Goal: Task Accomplishment & Management: Use online tool/utility

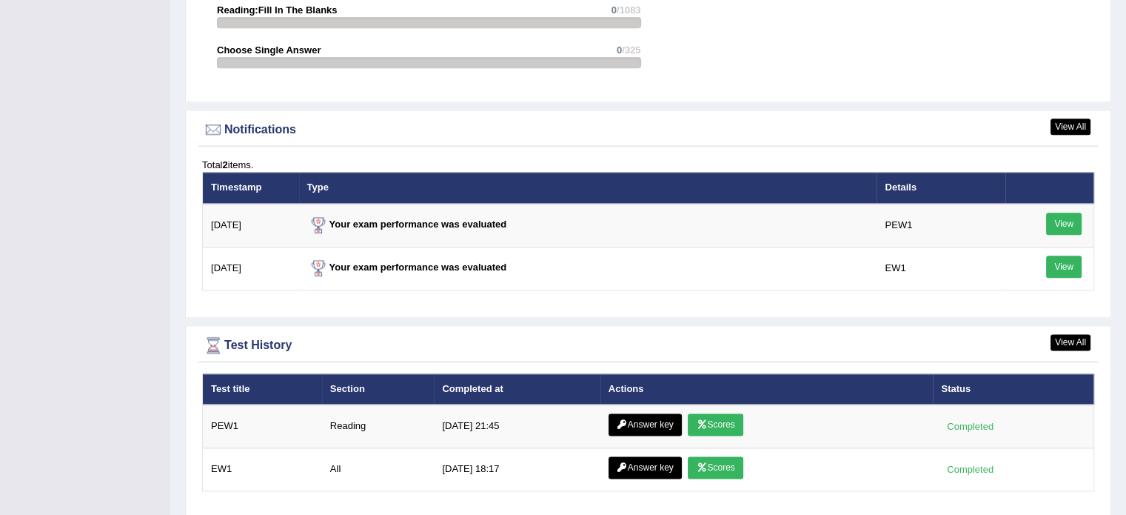
scroll to position [1839, 0]
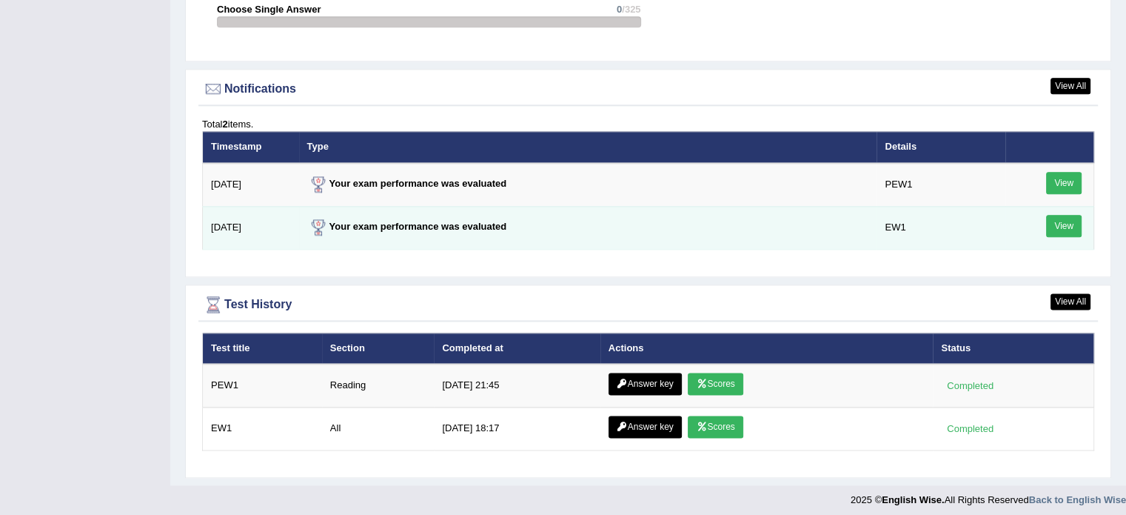
click at [1064, 218] on link "View" at bounding box center [1064, 226] width 36 height 22
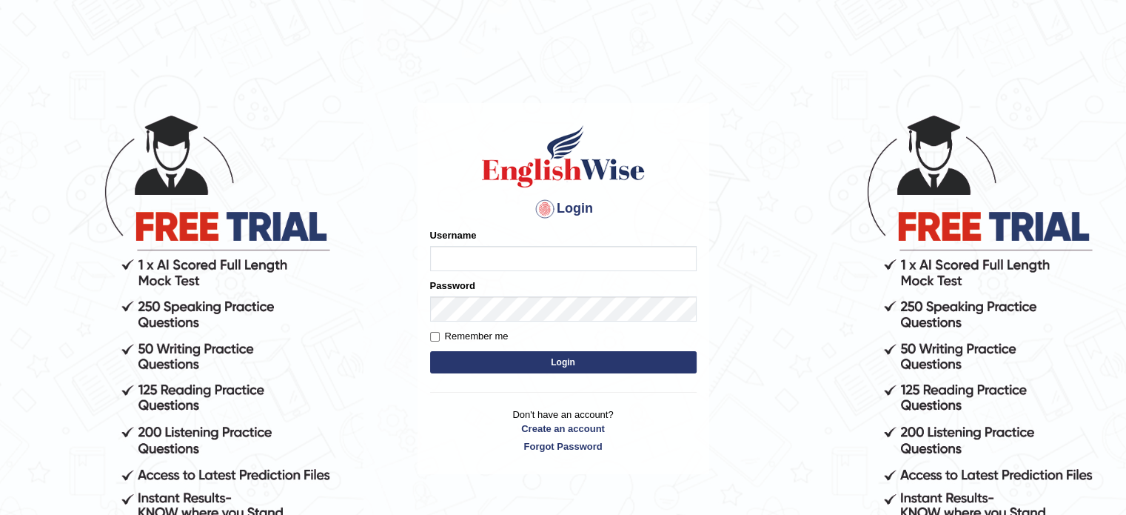
type input "sultana2020"
click at [631, 356] on button "Login" at bounding box center [563, 362] width 267 height 22
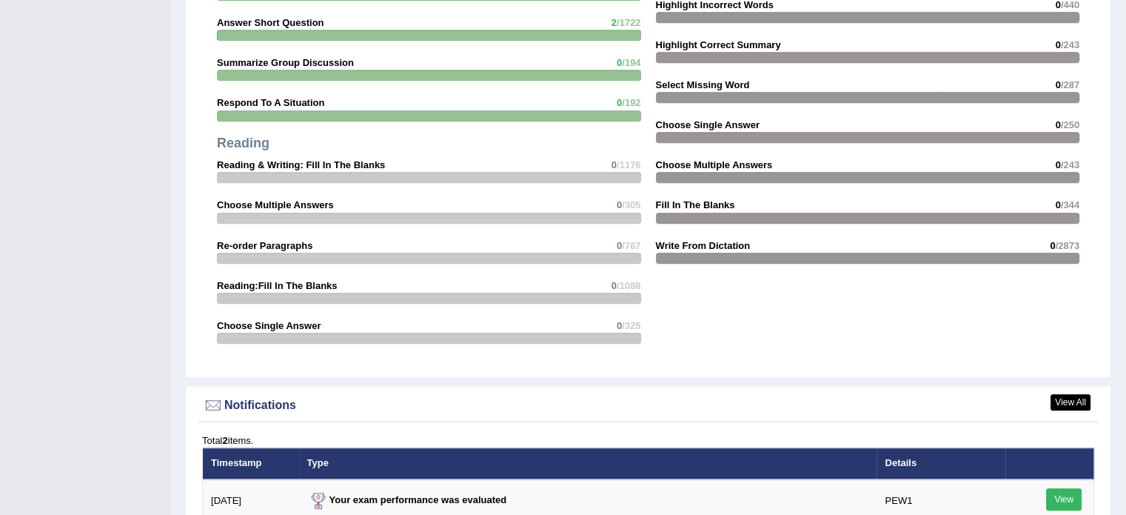
scroll to position [1839, 0]
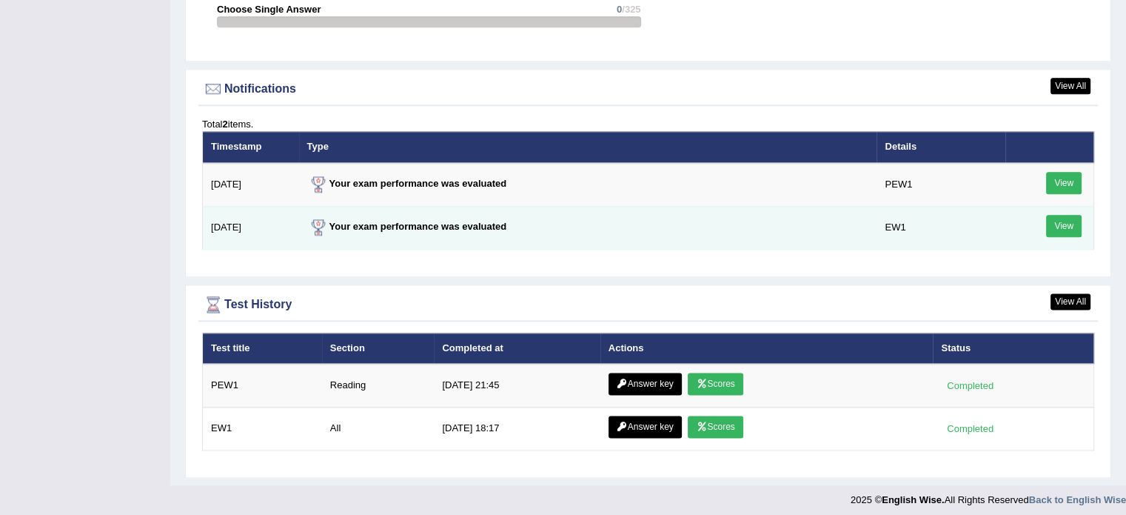
click at [1066, 215] on link "View" at bounding box center [1064, 226] width 36 height 22
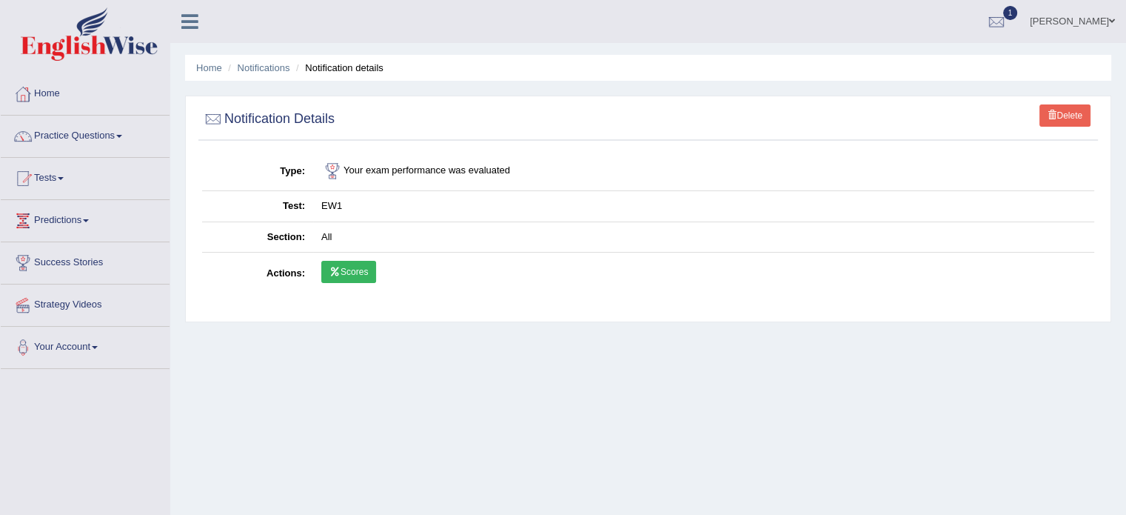
click at [341, 270] on link "Scores" at bounding box center [348, 272] width 55 height 22
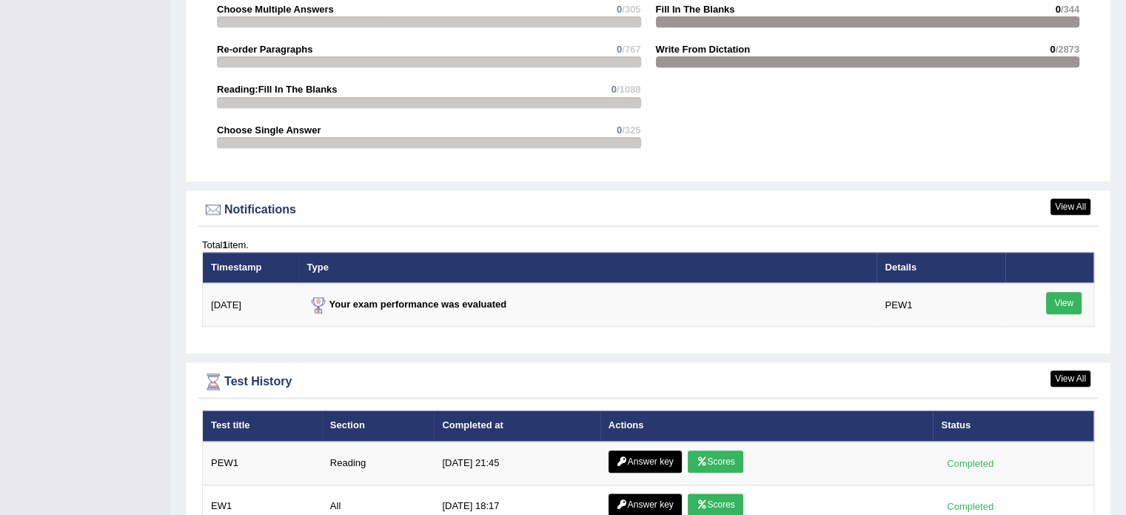
scroll to position [1702, 0]
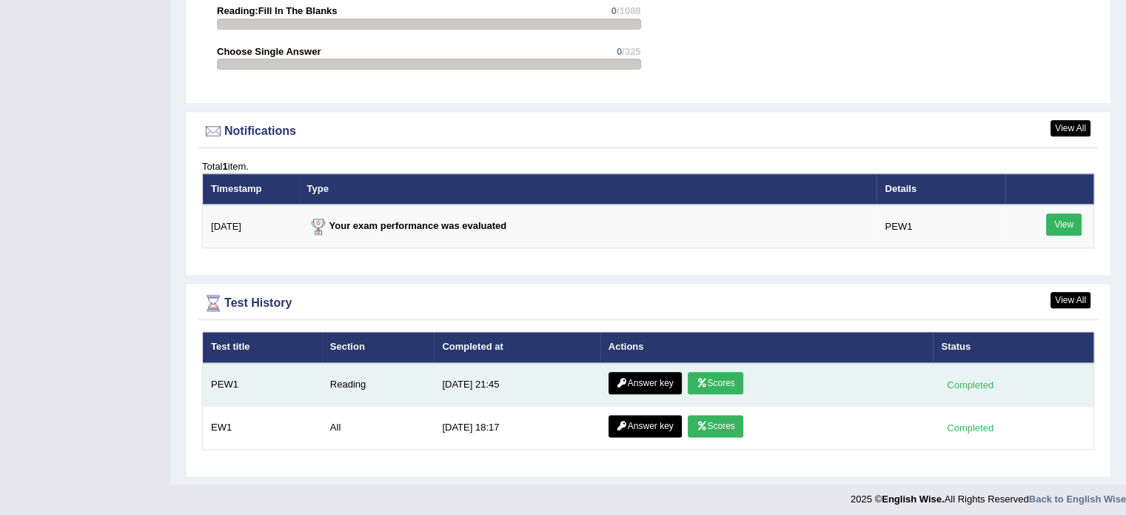
click at [716, 383] on link "Scores" at bounding box center [715, 383] width 55 height 22
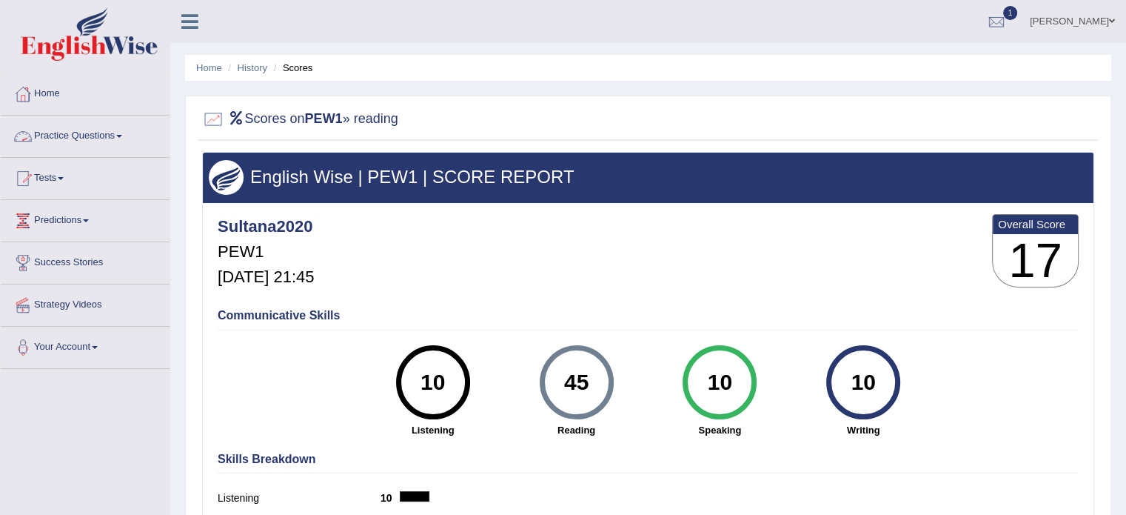
click at [87, 134] on link "Practice Questions" at bounding box center [85, 134] width 169 height 37
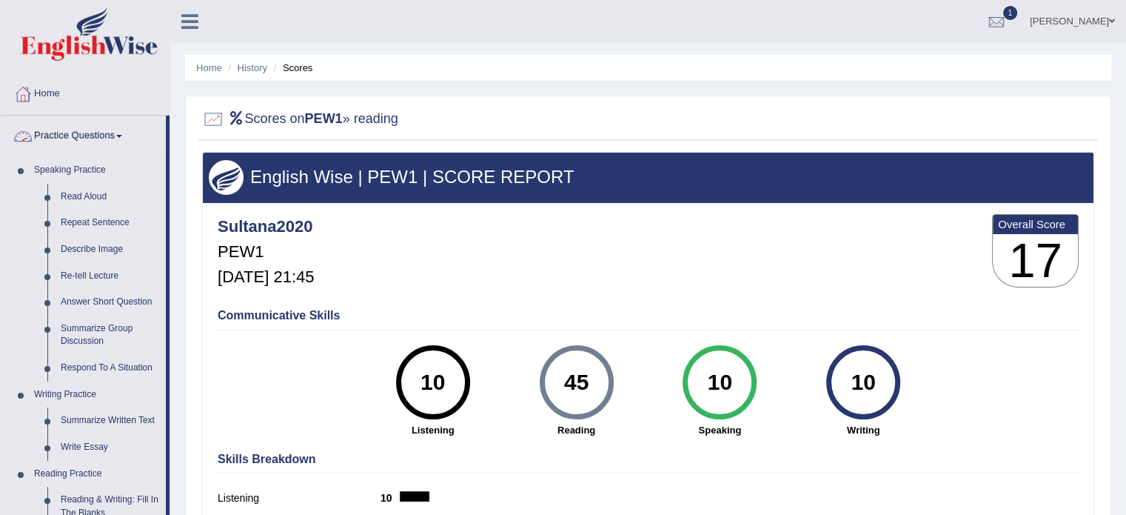
click at [113, 125] on link "Practice Questions" at bounding box center [83, 134] width 165 height 37
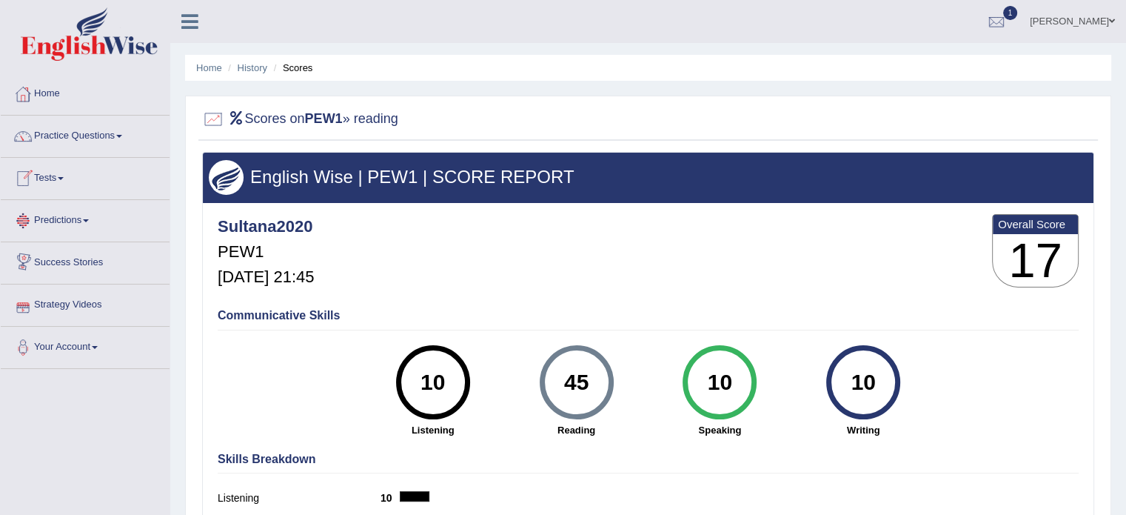
click at [62, 178] on link "Tests" at bounding box center [85, 176] width 169 height 37
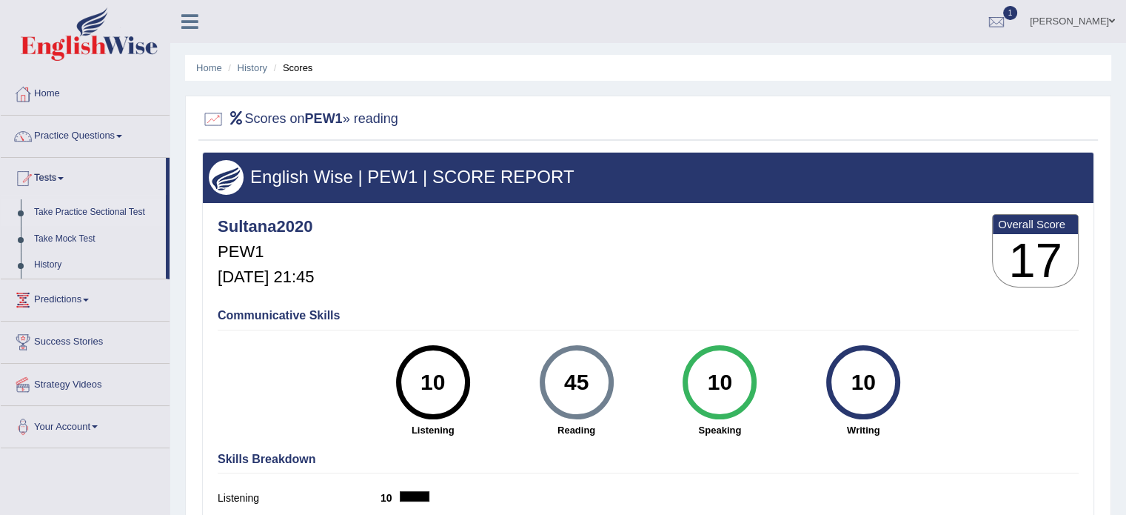
click at [84, 216] on link "Take Practice Sectional Test" at bounding box center [96, 212] width 138 height 27
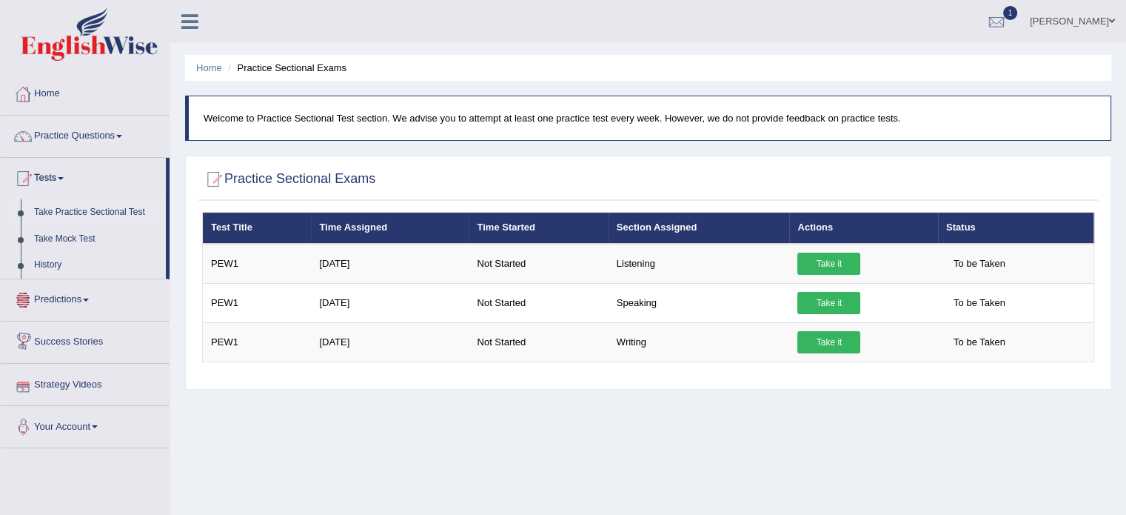
click at [43, 411] on link "Your Account" at bounding box center [85, 424] width 169 height 37
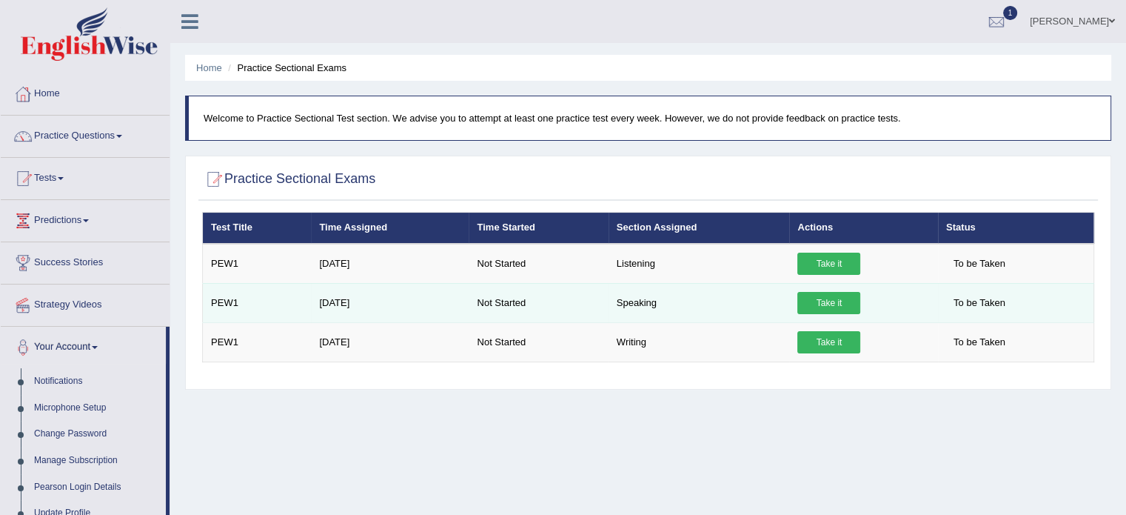
click at [828, 301] on link "Take it" at bounding box center [829, 303] width 63 height 22
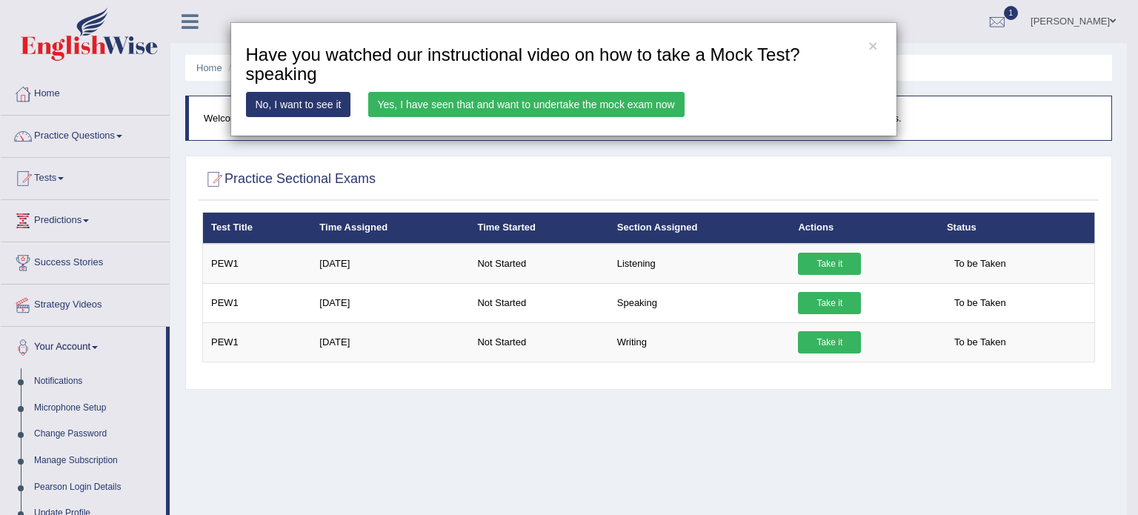
click at [474, 106] on link "Yes, I have seen that and want to undertake the mock exam now" at bounding box center [526, 104] width 316 height 25
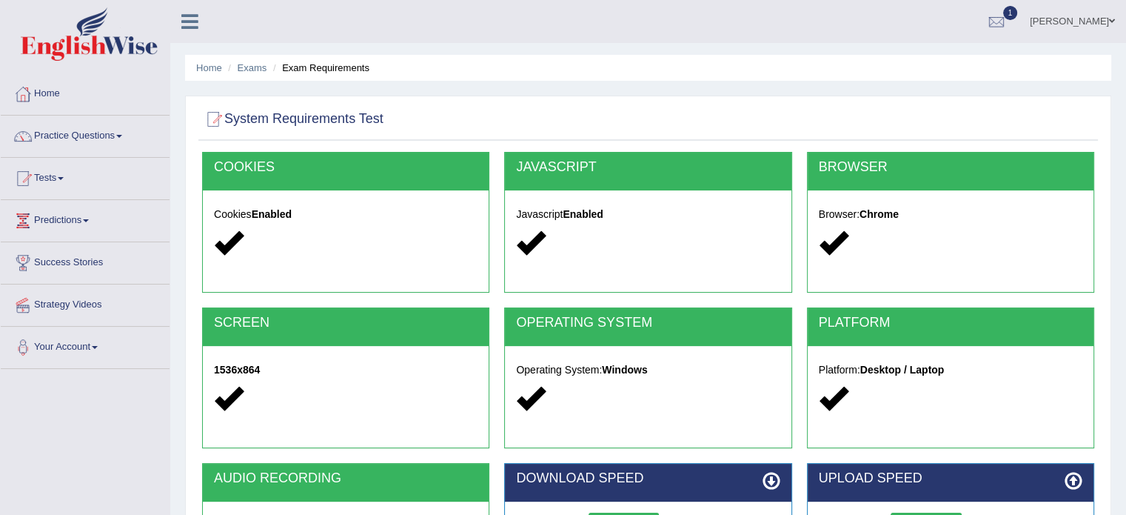
scroll to position [263, 0]
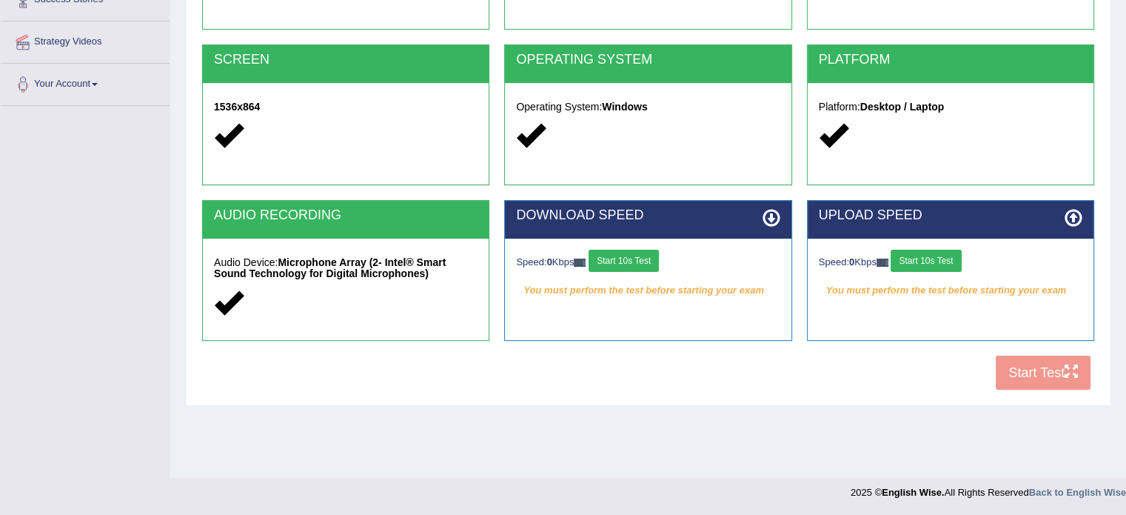
drag, startPoint x: 622, startPoint y: 247, endPoint x: 623, endPoint y: 254, distance: 7.4
click at [623, 254] on div "Speed: 0 Kbps Start 10s Test You must perform the test before starting your exa…" at bounding box center [648, 275] width 286 height 74
click at [623, 254] on button "Start 10s Test" at bounding box center [624, 261] width 70 height 22
click at [731, 445] on div "Home Exams Exam Requirements System Requirements Test COOKIES Cookies Enabled J…" at bounding box center [648, 107] width 956 height 741
click at [927, 258] on button "Start 10s Test" at bounding box center [926, 261] width 70 height 22
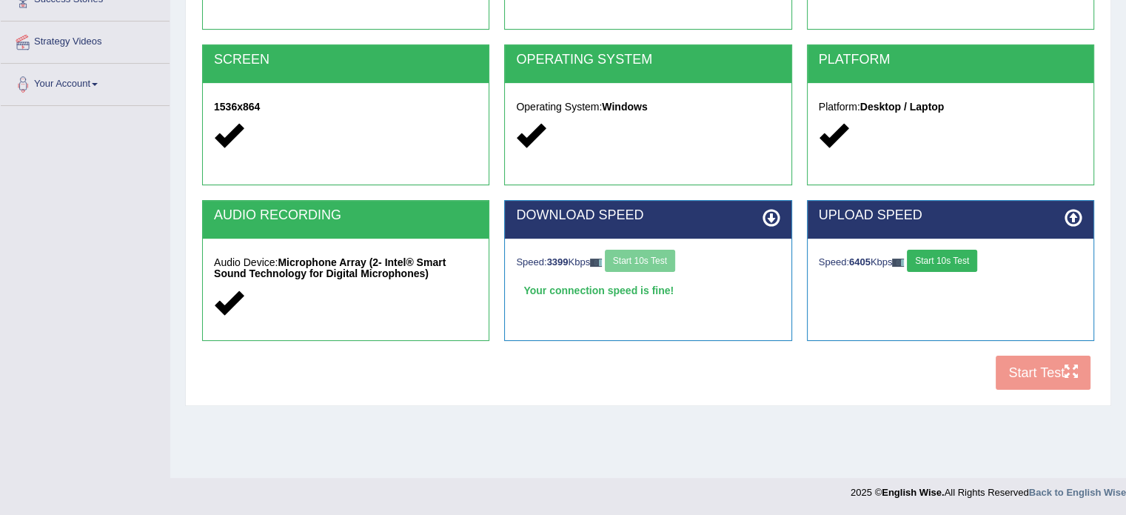
click at [1032, 367] on div "COOKIES Cookies Enabled JAVASCRIPT Javascript Enabled BROWSER Browser: Chrome S…" at bounding box center [648, 143] width 900 height 509
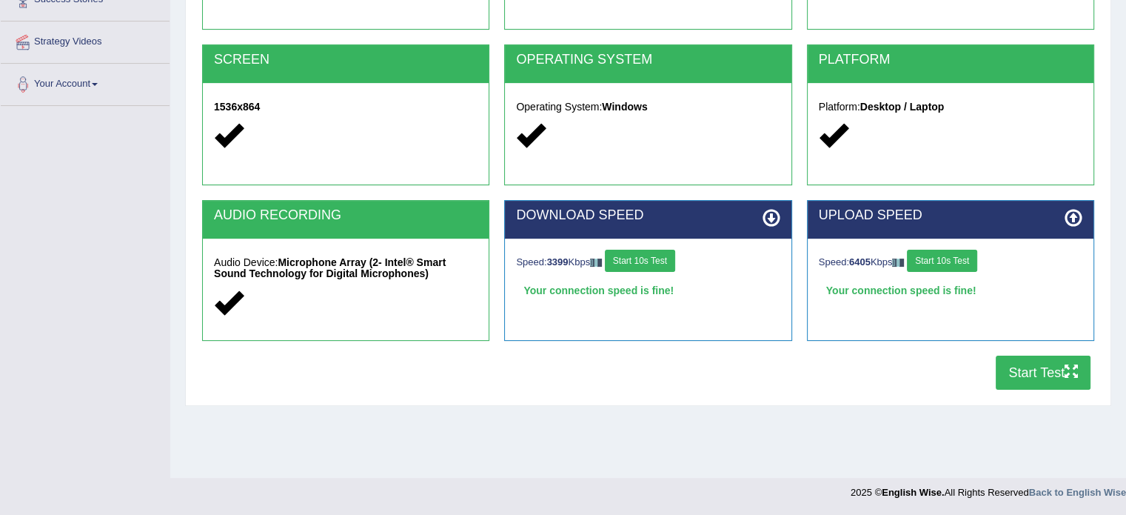
click at [1032, 367] on button "Start Test" at bounding box center [1043, 372] width 95 height 34
